Goal: Task Accomplishment & Management: Use online tool/utility

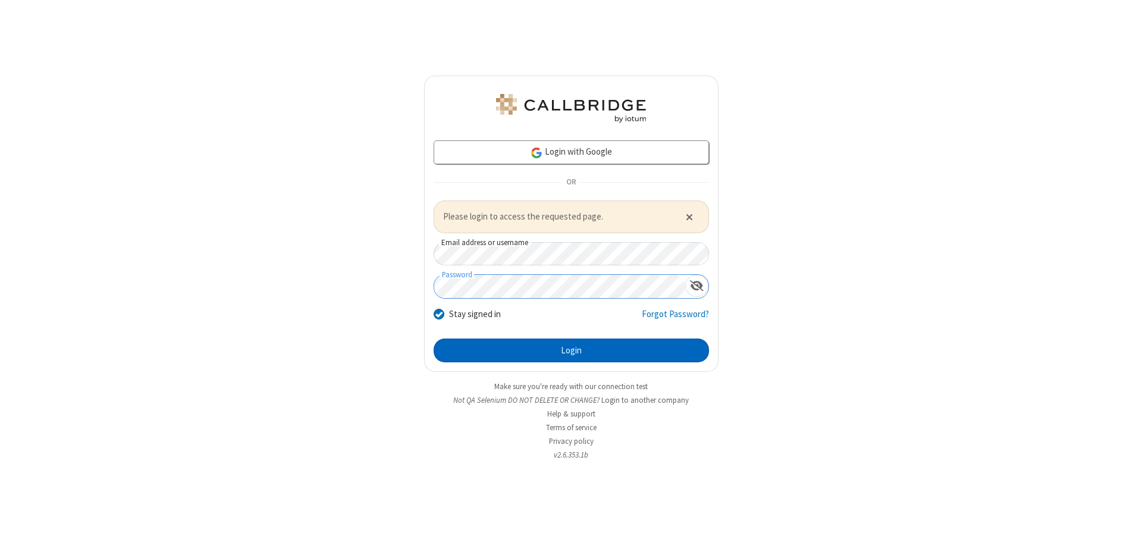
click at [571, 350] on button "Login" at bounding box center [571, 350] width 275 height 24
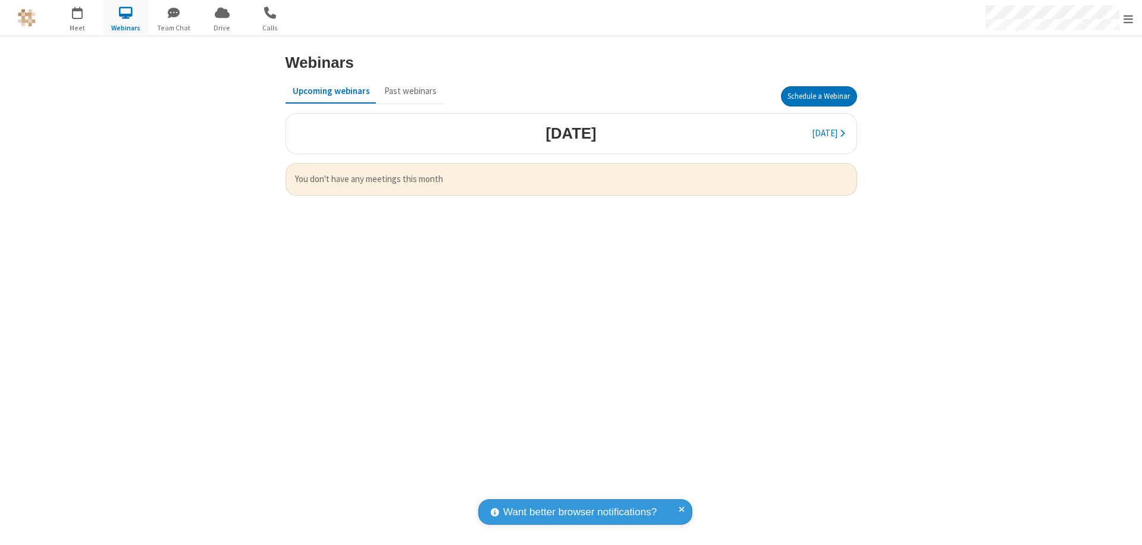
click at [818, 96] on button "Schedule a Webinar" at bounding box center [819, 96] width 76 height 20
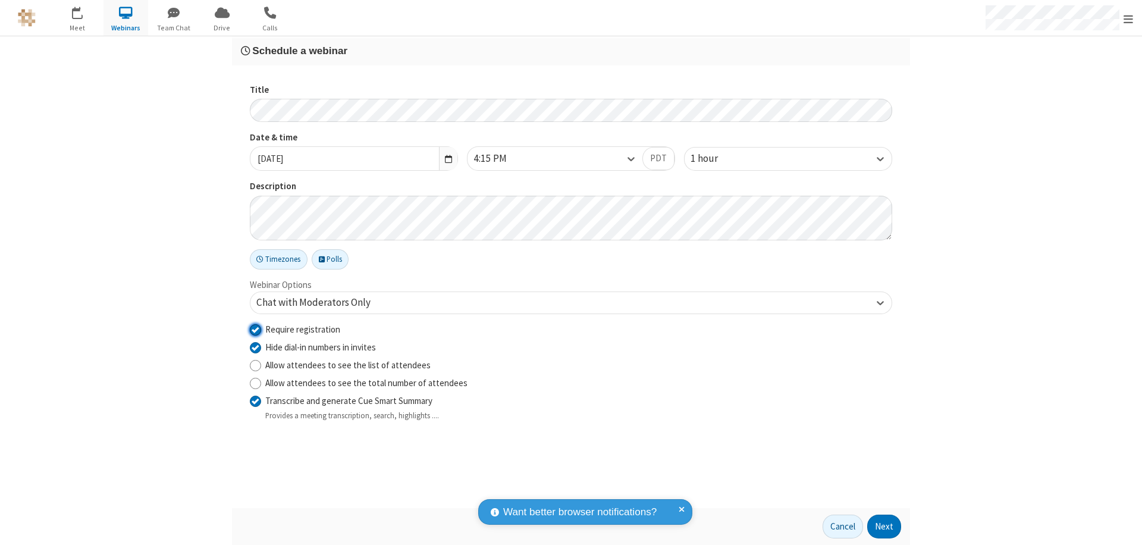
click at [255, 329] on input "Require registration" at bounding box center [255, 329] width 11 height 12
checkbox input "false"
click at [884, 526] on button "Next" at bounding box center [884, 526] width 34 height 24
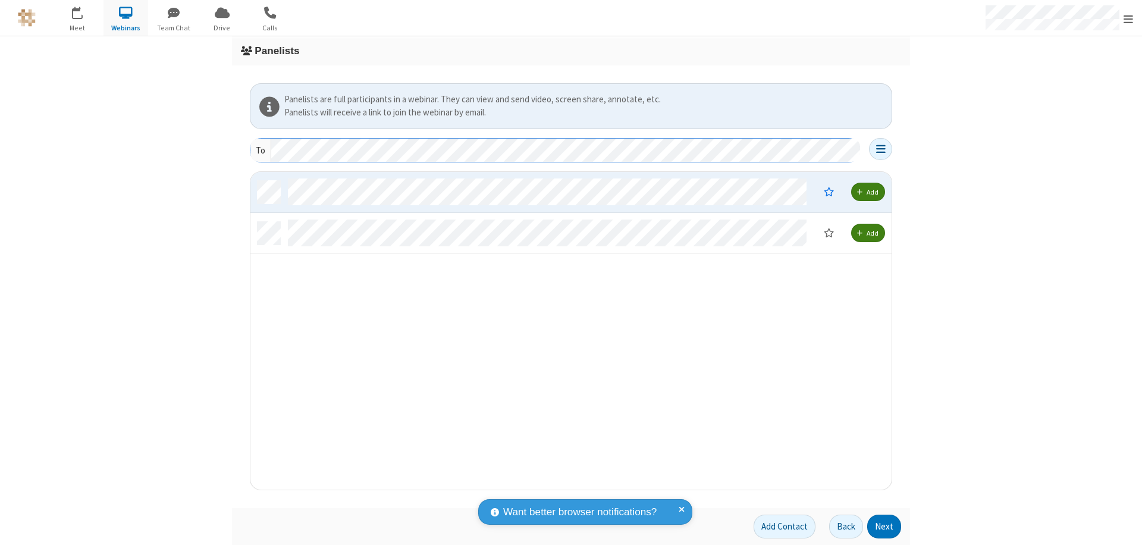
scroll to position [309, 632]
click at [884, 526] on button "Next" at bounding box center [884, 526] width 34 height 24
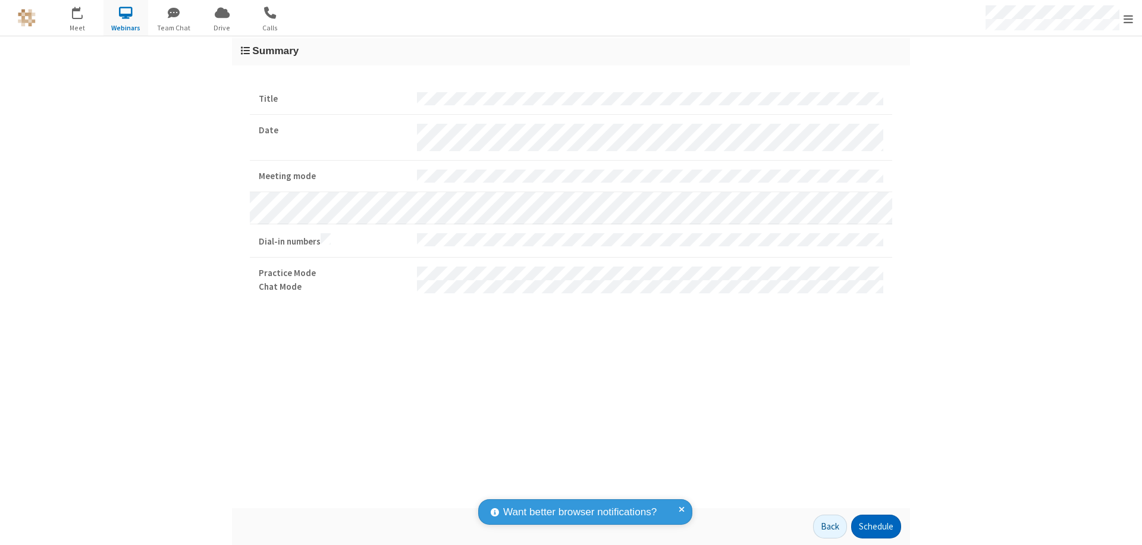
click at [875, 526] on button "Schedule" at bounding box center [876, 526] width 50 height 24
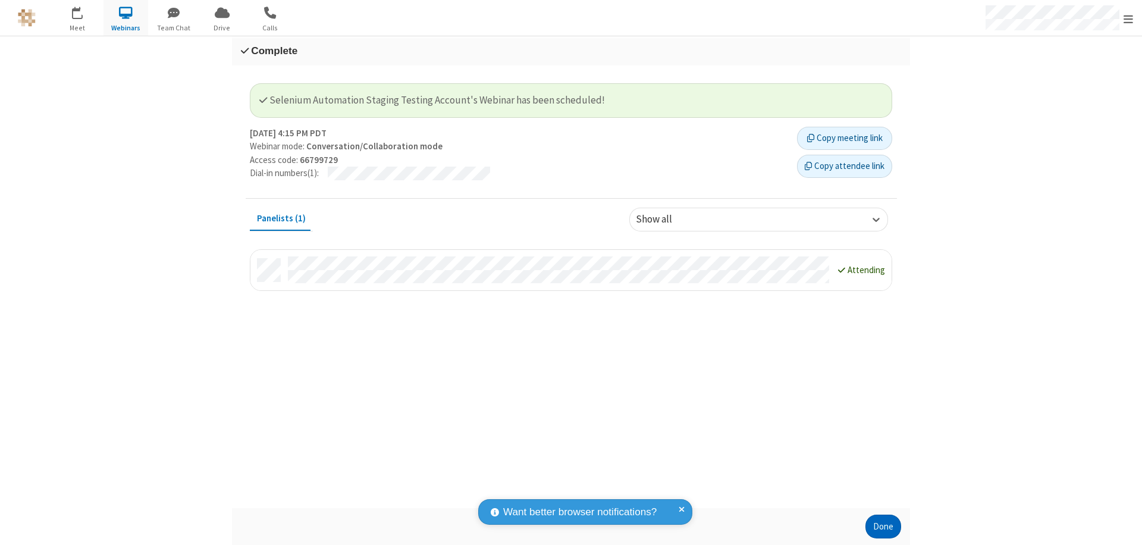
click at [883, 526] on button "Done" at bounding box center [883, 526] width 36 height 24
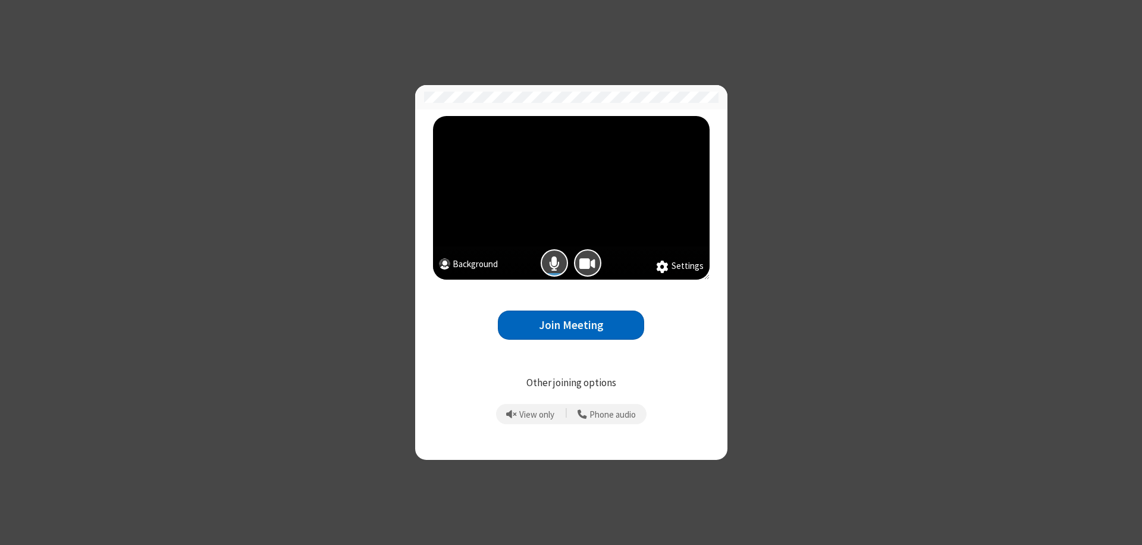
click at [571, 325] on button "Join Meeting" at bounding box center [571, 324] width 146 height 29
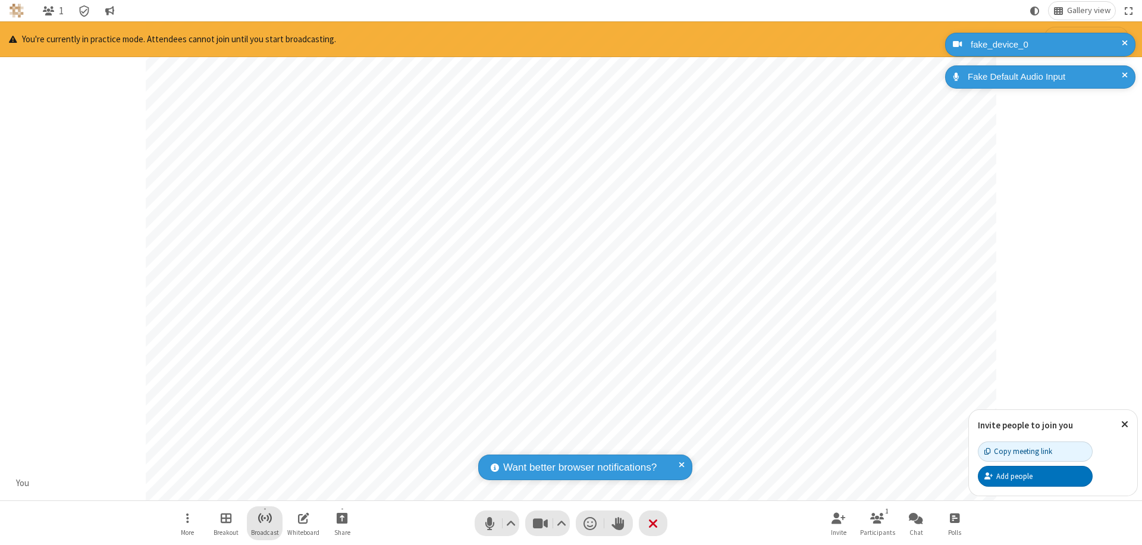
click at [264, 517] on span "Start broadcast" at bounding box center [264, 517] width 15 height 15
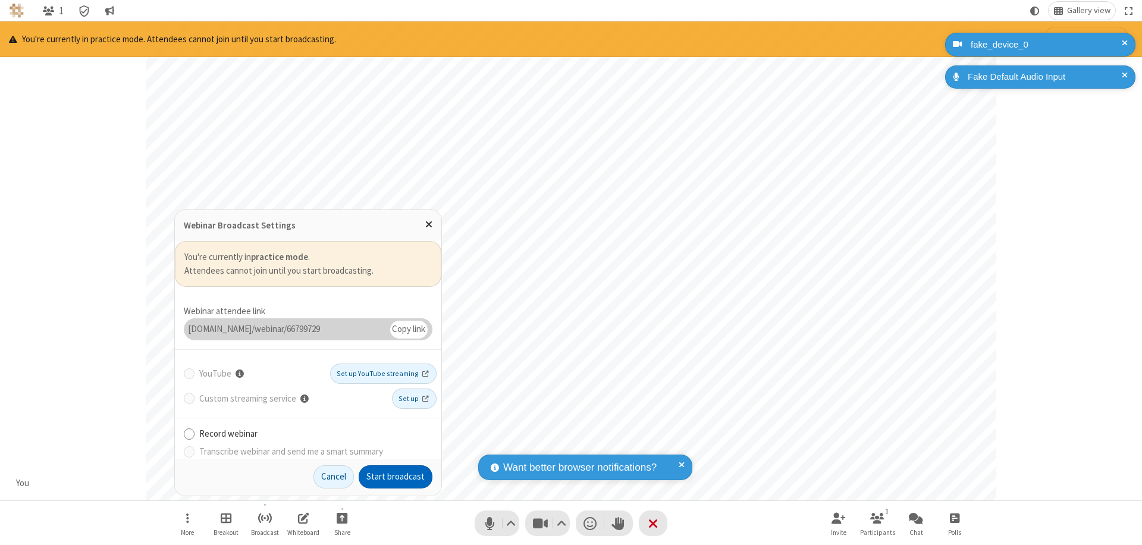
click at [395, 476] on button "Start broadcast" at bounding box center [396, 477] width 74 height 24
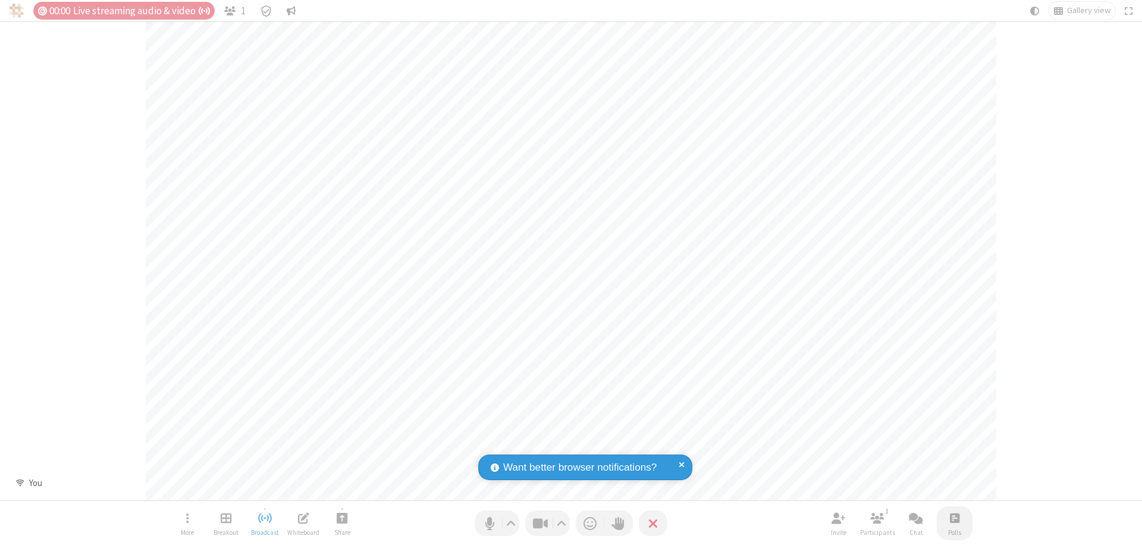
click at [954, 517] on span "Open poll" at bounding box center [955, 517] width 10 height 15
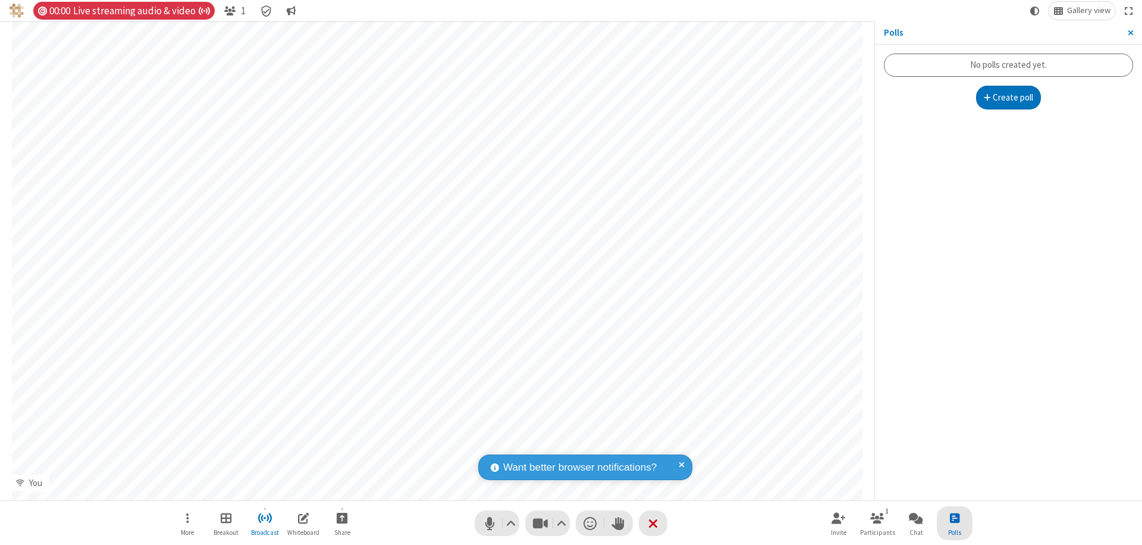
click at [1008, 98] on button "Create poll" at bounding box center [1008, 98] width 65 height 24
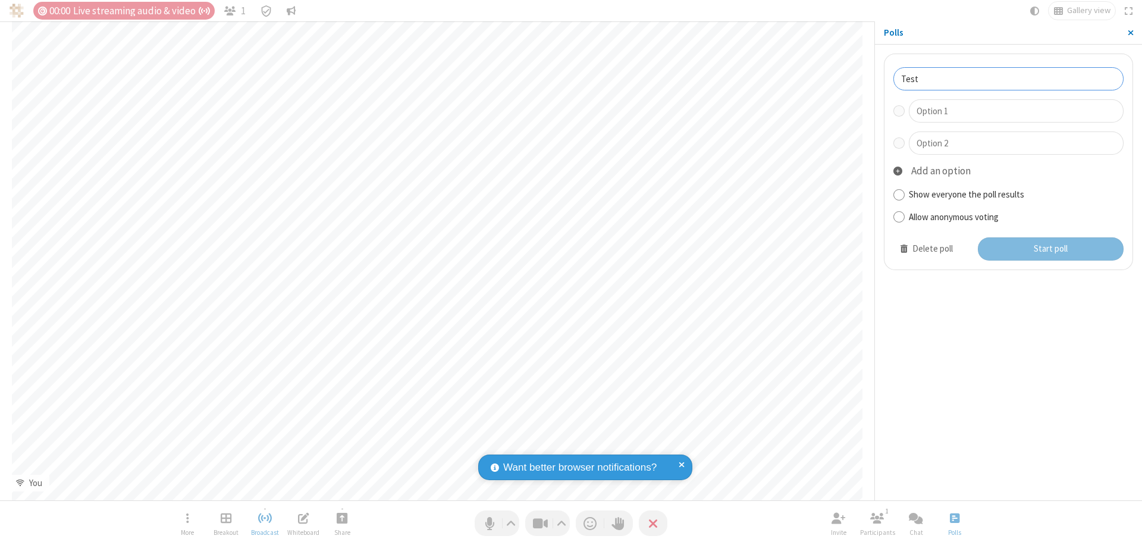
type input "Test"
type input "Yes"
type input "No"
click at [1050, 249] on button "Start poll" at bounding box center [1051, 249] width 146 height 24
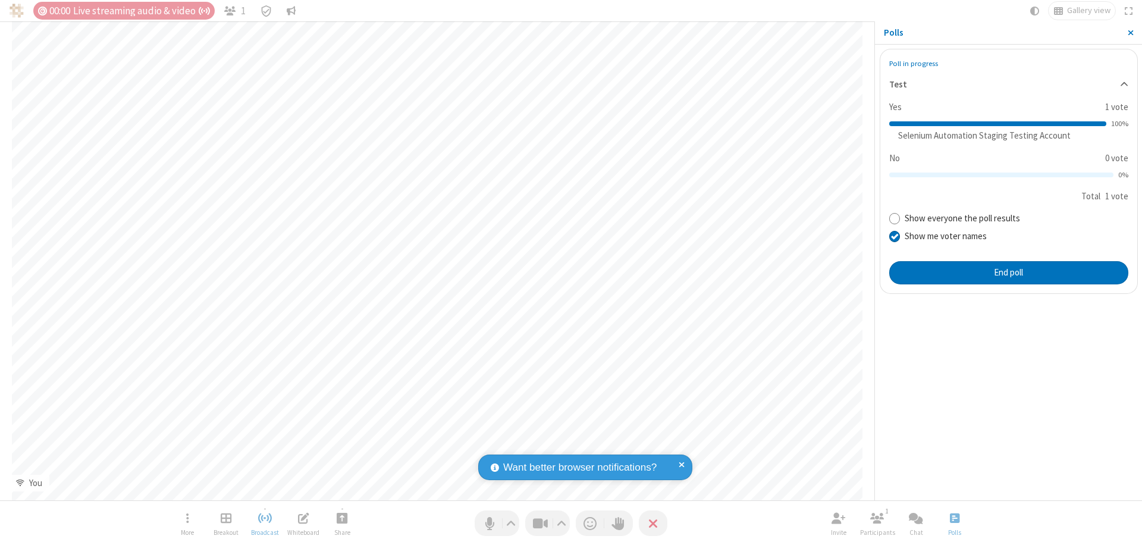
click at [1130, 33] on span "Close sidebar" at bounding box center [1131, 33] width 6 height 10
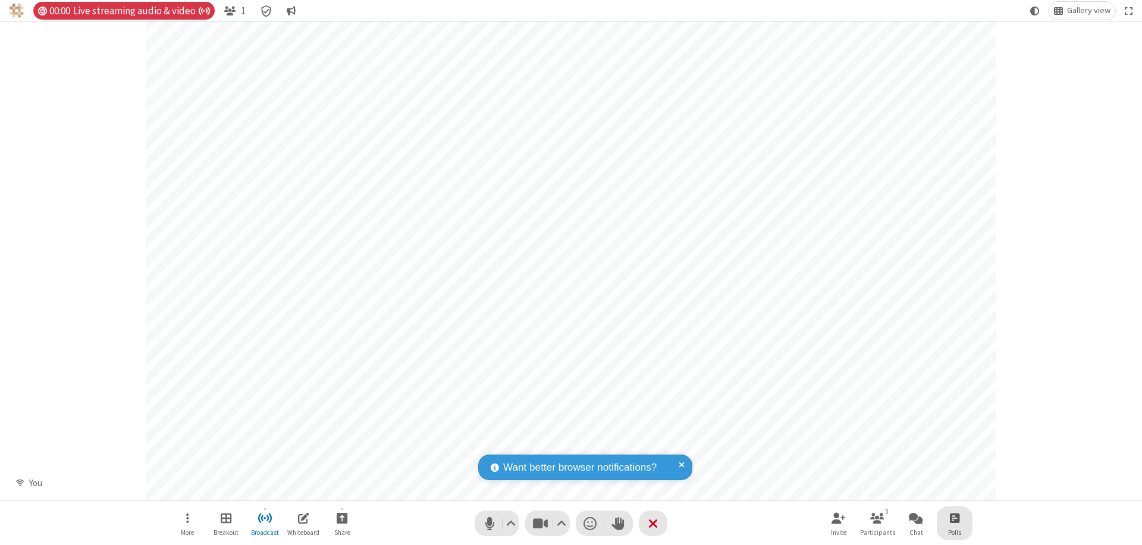
click at [954, 517] on span "Open poll" at bounding box center [955, 517] width 10 height 15
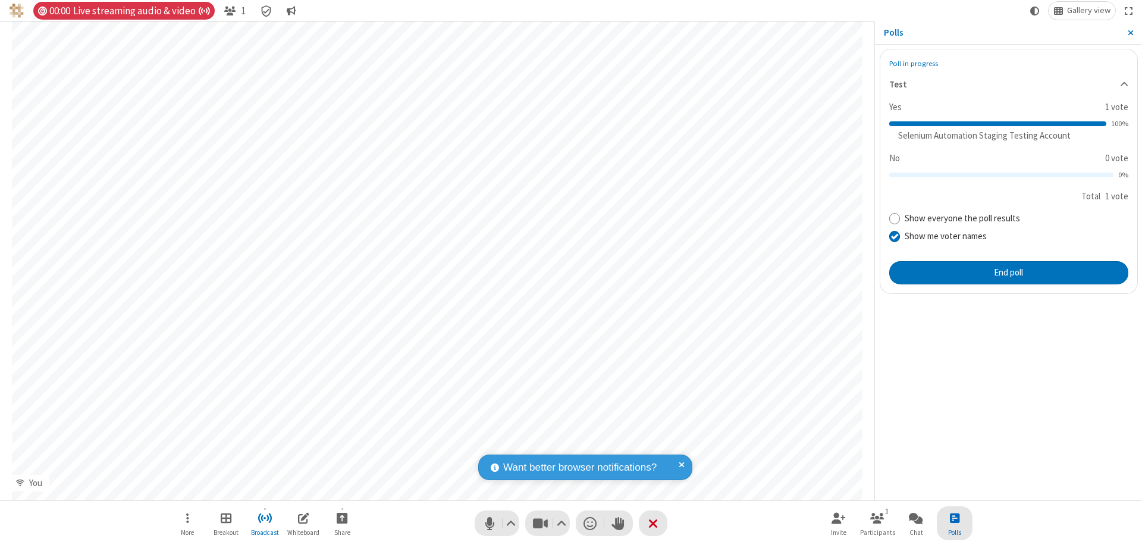
click at [1008, 272] on button "End poll" at bounding box center [1008, 273] width 239 height 24
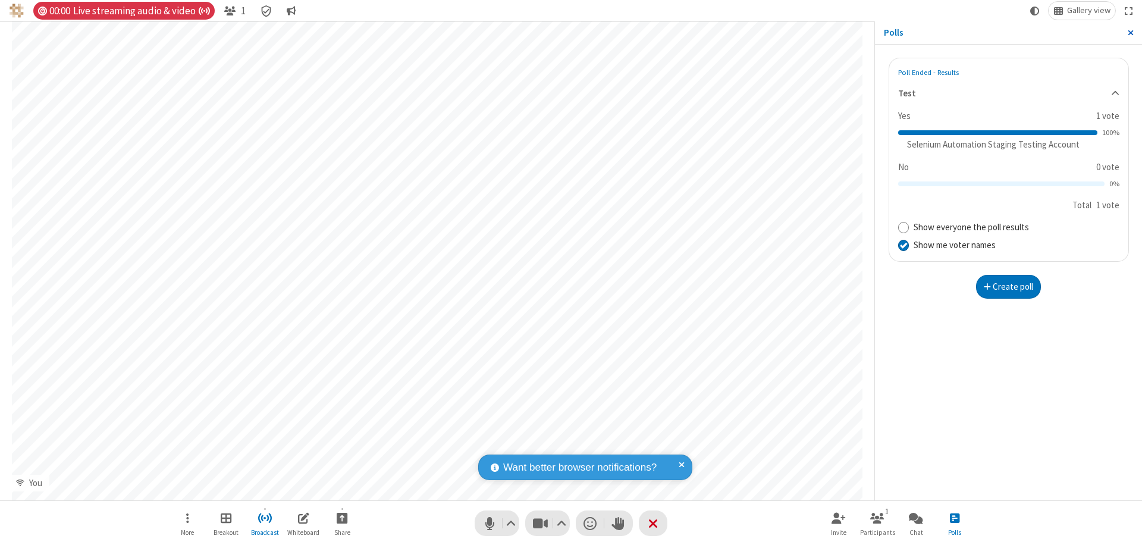
click at [1130, 33] on span "Close sidebar" at bounding box center [1131, 33] width 6 height 10
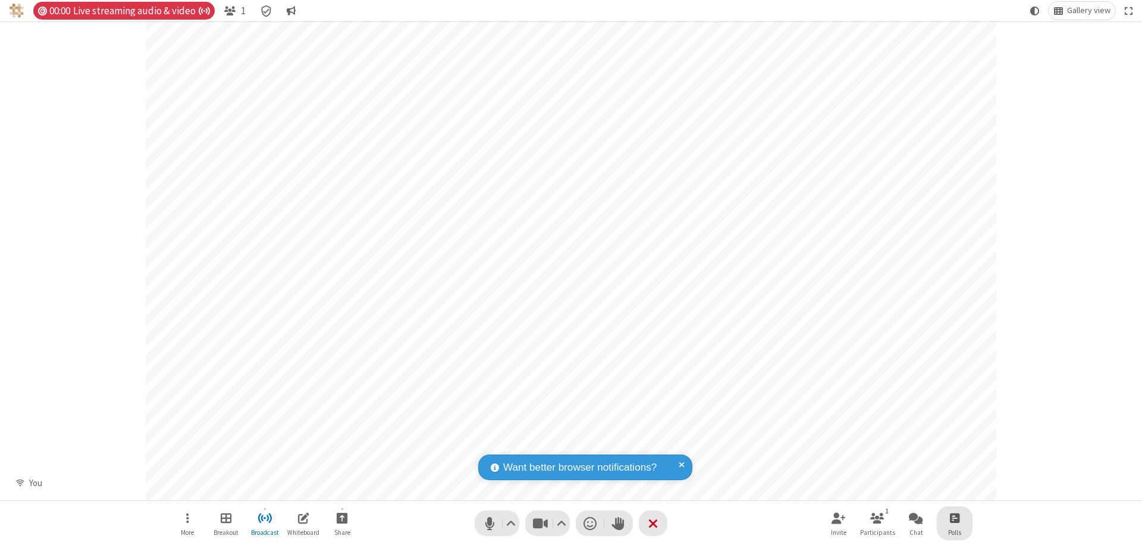
click at [954, 517] on span "Open poll" at bounding box center [955, 517] width 10 height 15
